Goal: Find specific page/section: Find specific page/section

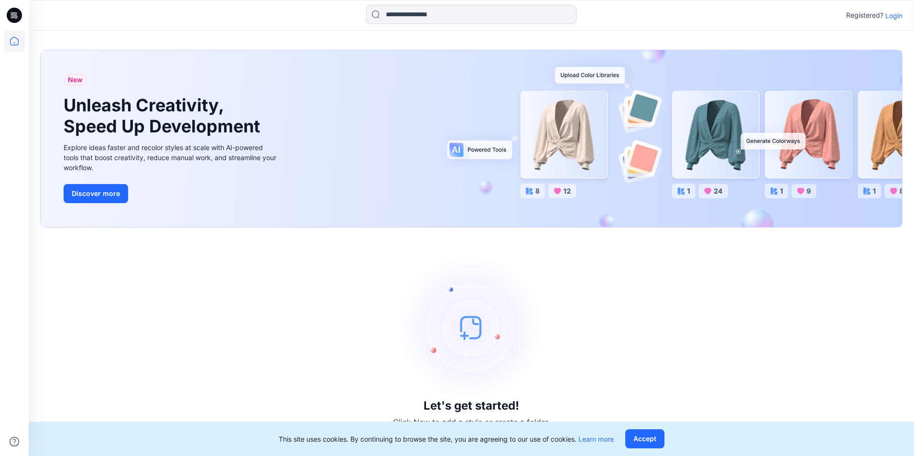
click at [894, 18] on p "Login" at bounding box center [893, 16] width 17 height 10
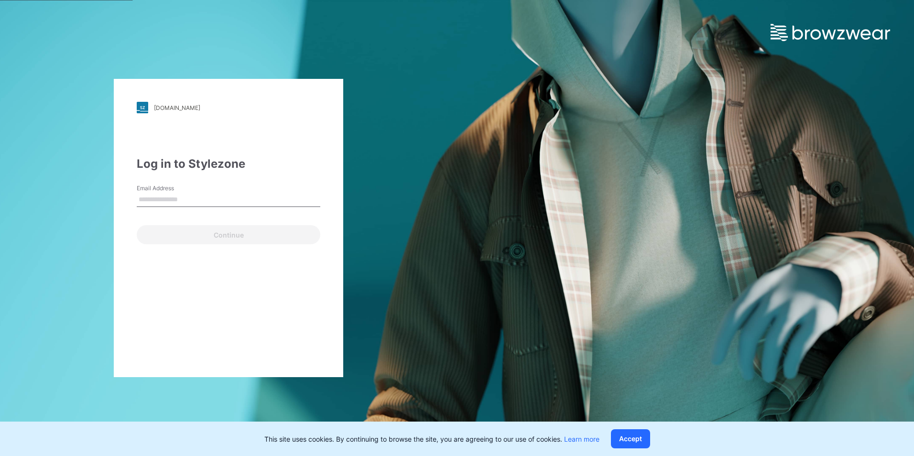
click at [173, 202] on input "Email Address" at bounding box center [228, 200] width 183 height 14
type input "**********"
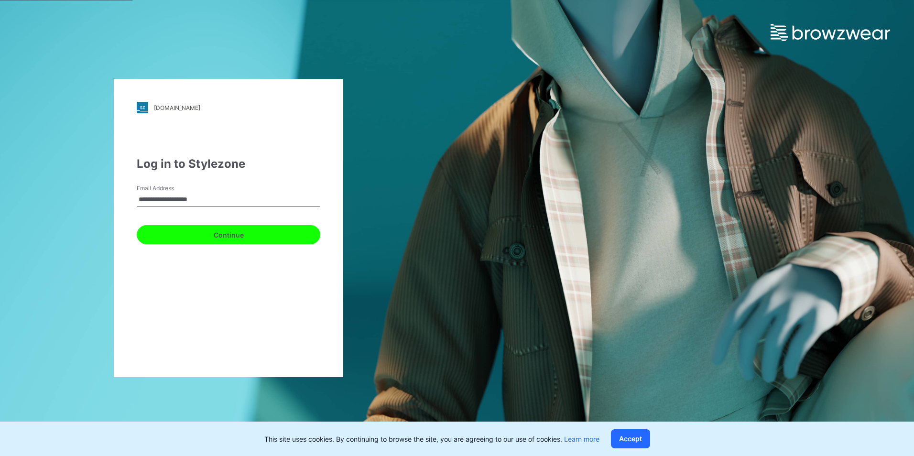
click at [193, 233] on button "Continue" at bounding box center [228, 234] width 183 height 19
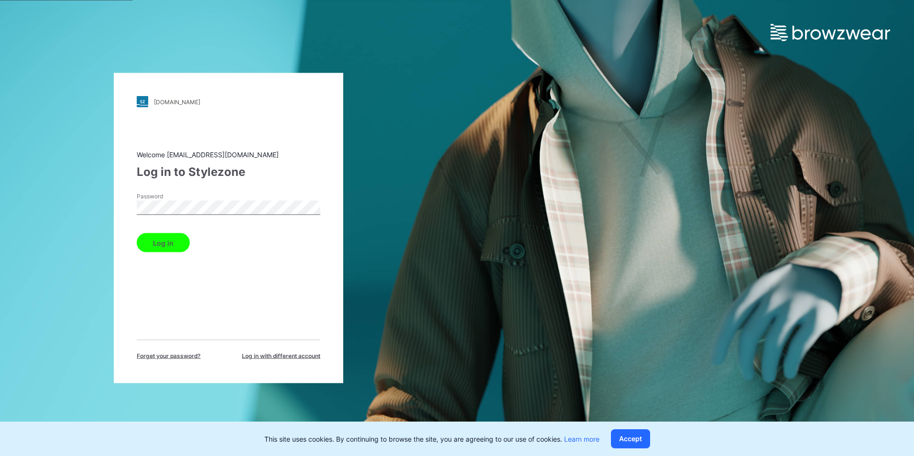
click at [168, 246] on button "Log in" at bounding box center [163, 242] width 53 height 19
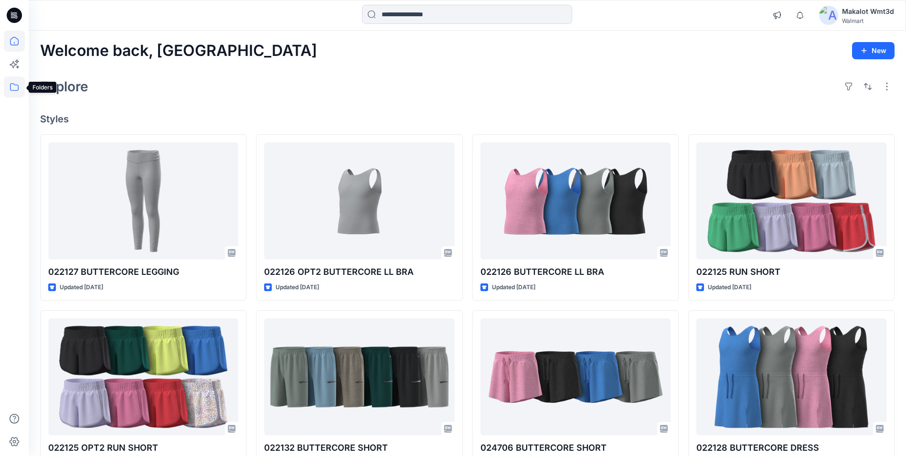
click at [14, 84] on icon at bounding box center [14, 86] width 21 height 21
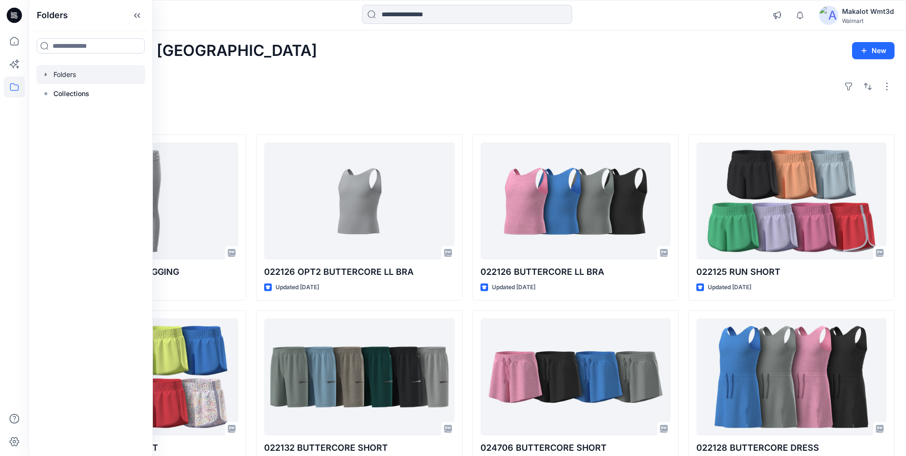
click at [91, 75] on div at bounding box center [90, 74] width 109 height 19
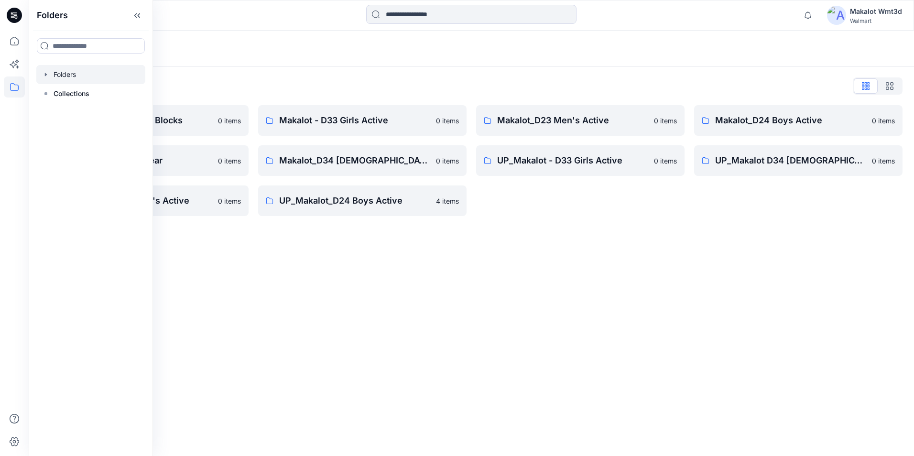
click at [490, 268] on div "Folders Folders List D29 Walmart Basics & Blocks 0 items Makalot_D29 Sleepwear …" at bounding box center [471, 243] width 885 height 425
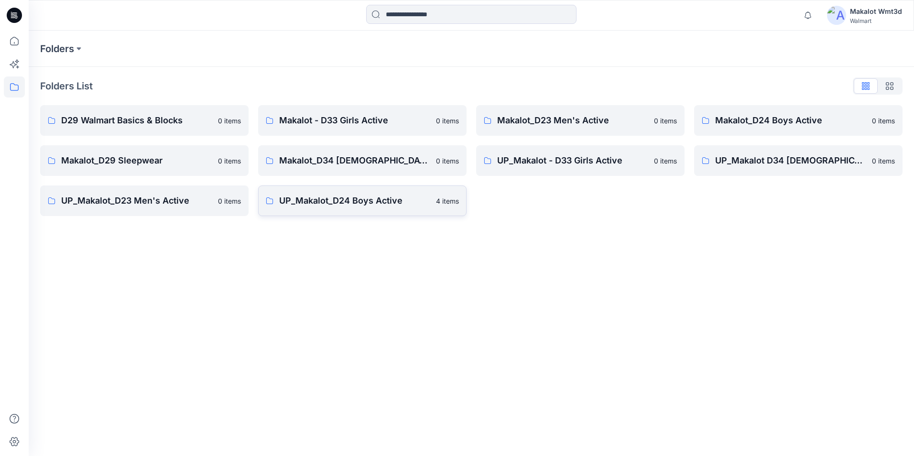
click at [372, 202] on p "UP_Makalot_D24 Boys Active" at bounding box center [354, 200] width 151 height 13
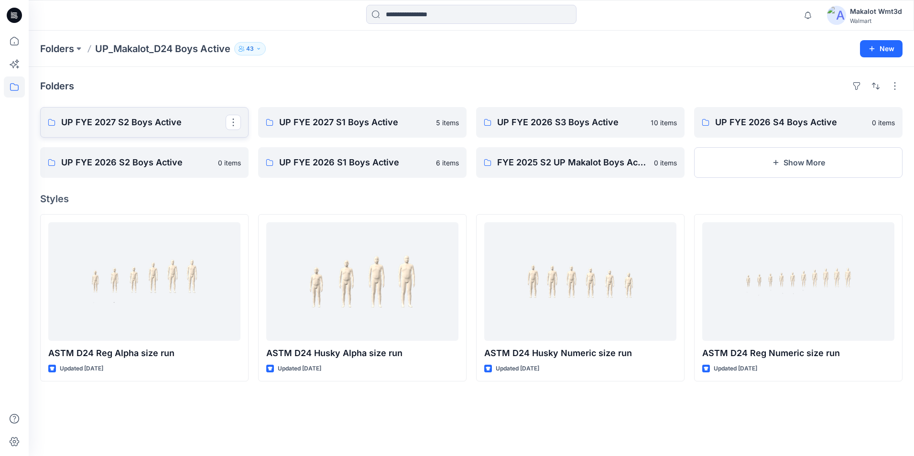
click at [149, 128] on p "UP FYE 2027 S2 Boys Active" at bounding box center [143, 122] width 164 height 13
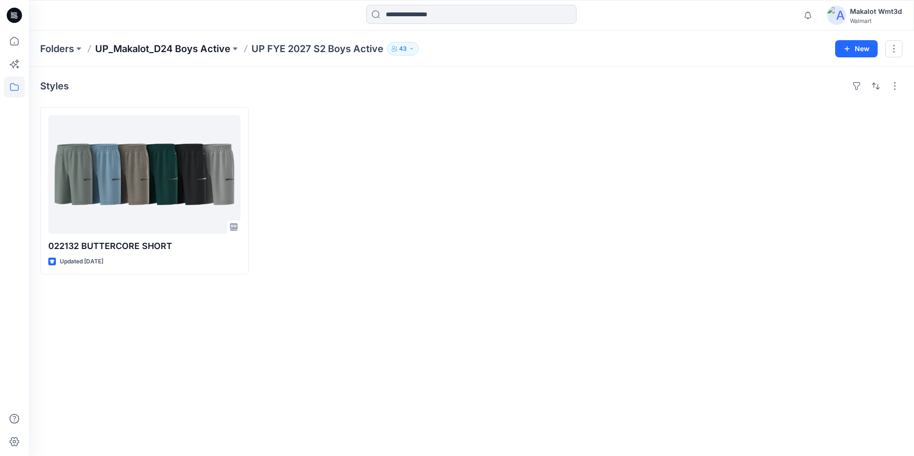
click at [204, 46] on p "UP_Makalot_D24 Boys Active" at bounding box center [162, 48] width 135 height 13
